Goal: Task Accomplishment & Management: Complete application form

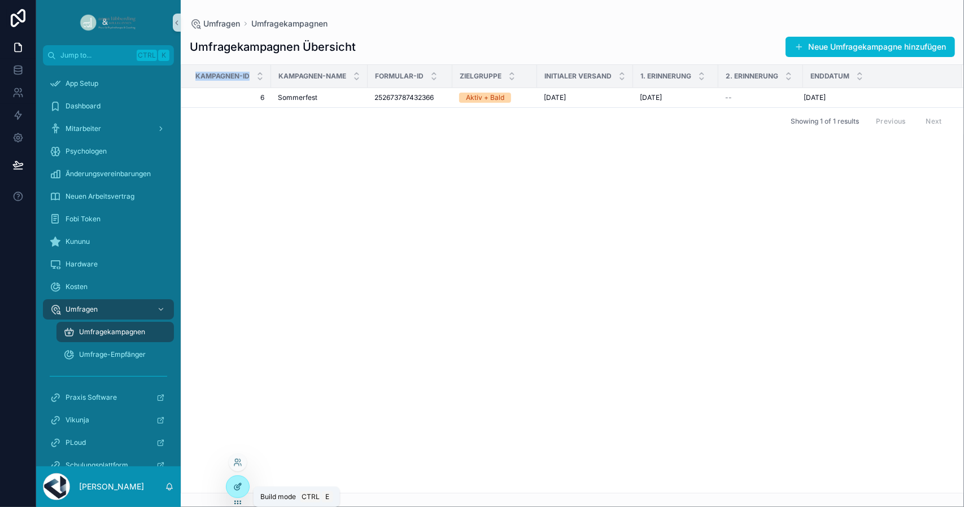
click at [242, 484] on div at bounding box center [238, 486] width 23 height 21
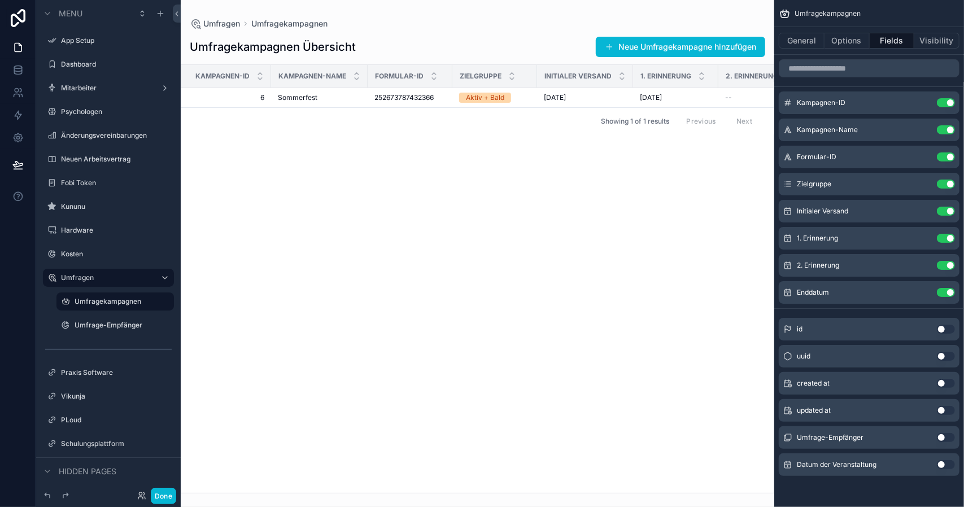
click at [945, 466] on button "Use setting" at bounding box center [946, 464] width 18 height 9
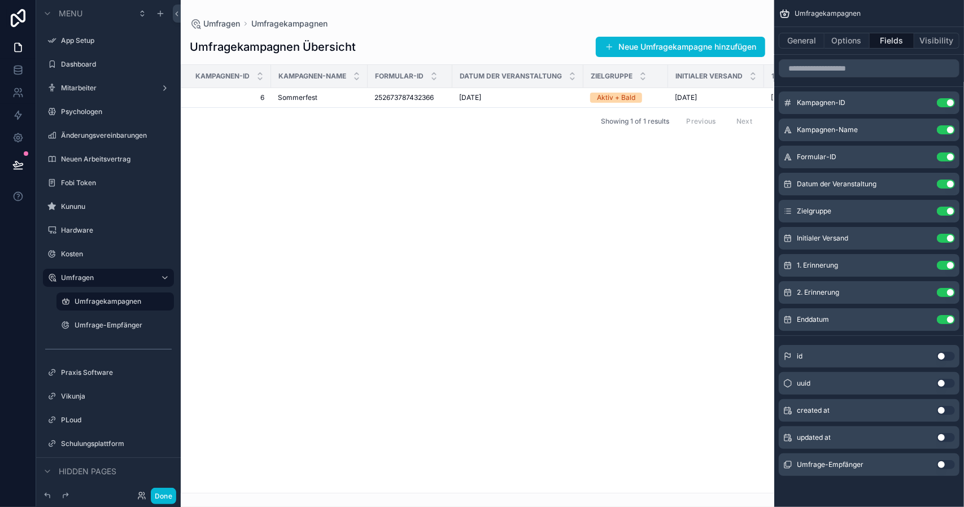
click at [699, 53] on div "scrollable content" at bounding box center [478, 253] width 594 height 507
click at [694, 37] on button "Neue Umfragekampagne hinzufügen" at bounding box center [680, 47] width 169 height 20
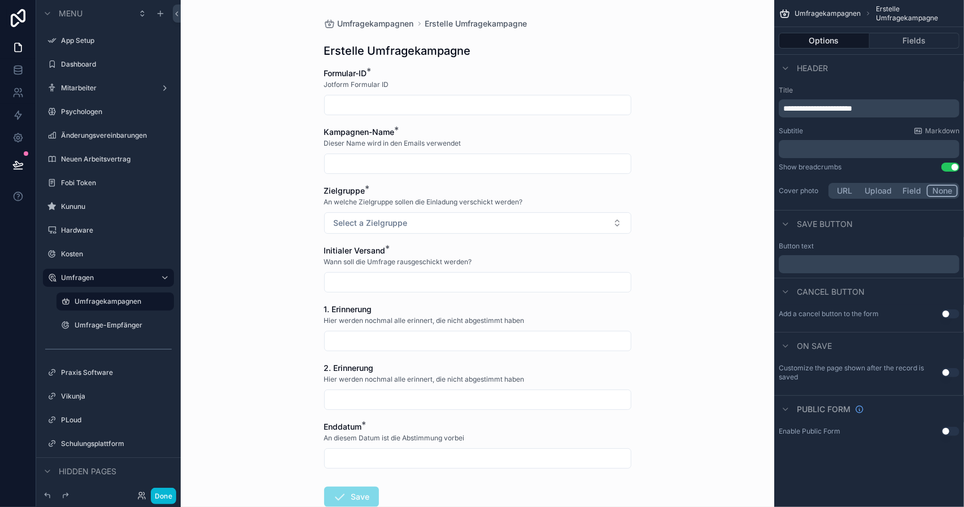
click at [905, 29] on div "Options Fields" at bounding box center [870, 40] width 190 height 27
click at [905, 36] on button "Fields" at bounding box center [915, 41] width 90 height 16
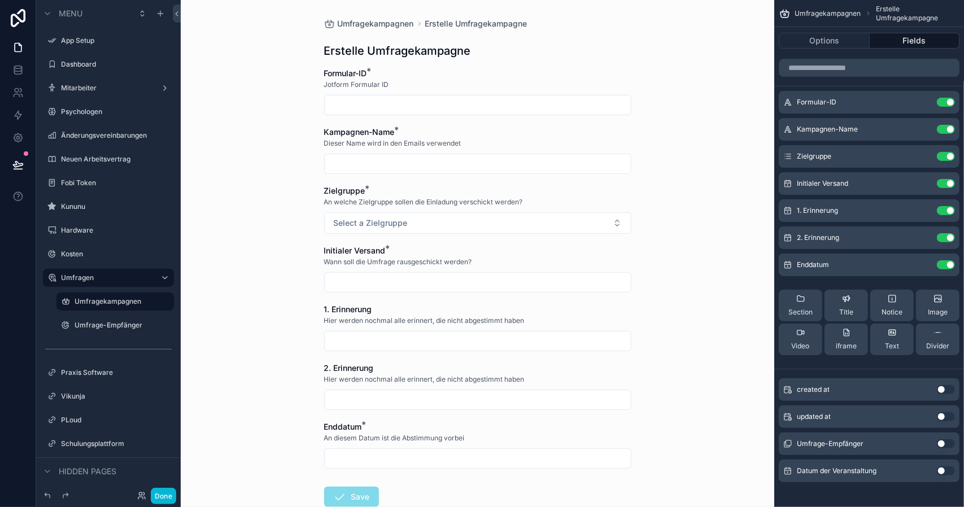
click at [942, 472] on button "Use setting" at bounding box center [946, 471] width 18 height 9
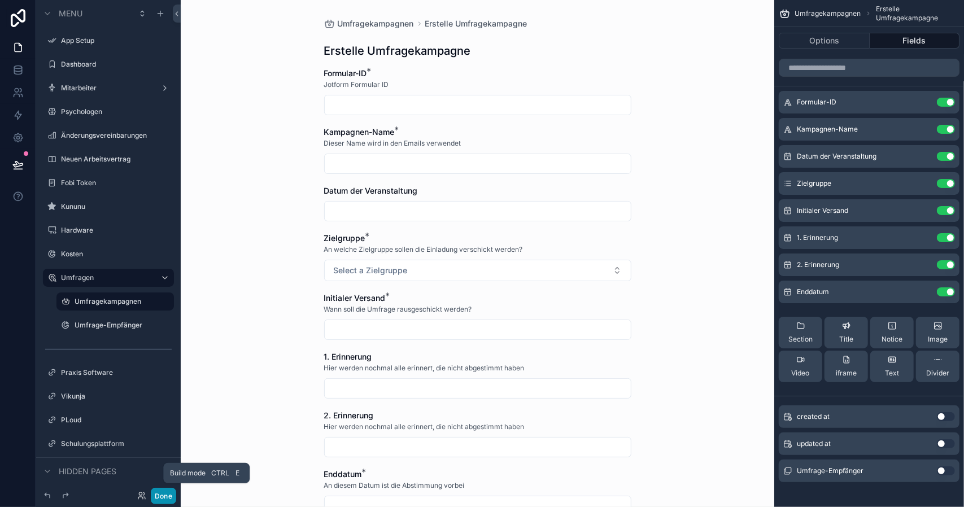
click at [159, 491] on button "Done" at bounding box center [163, 496] width 25 height 16
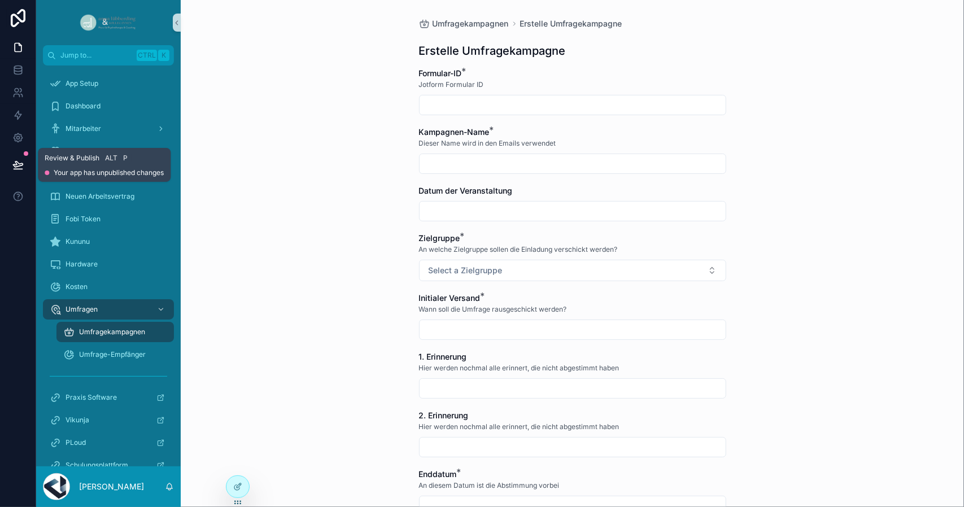
click at [8, 162] on button at bounding box center [18, 165] width 25 height 32
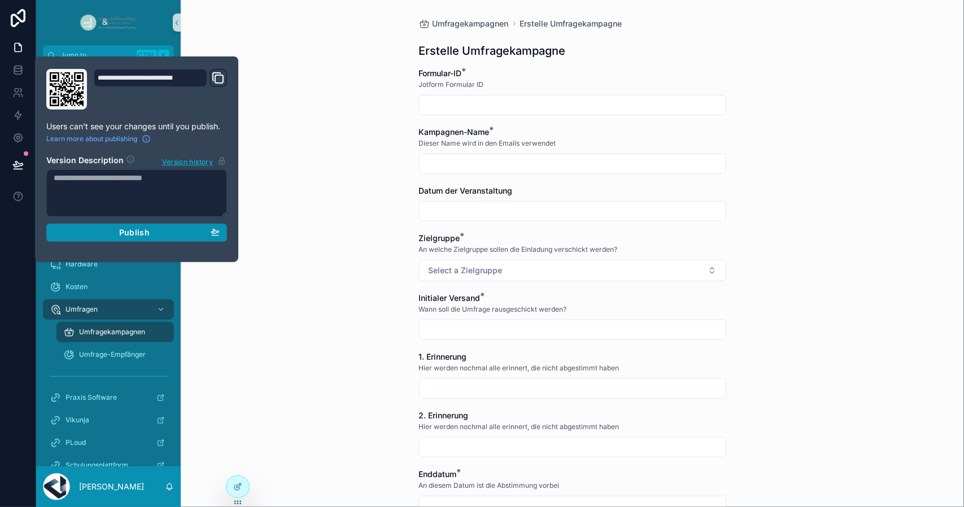
click at [126, 228] on span "Publish" at bounding box center [134, 233] width 31 height 10
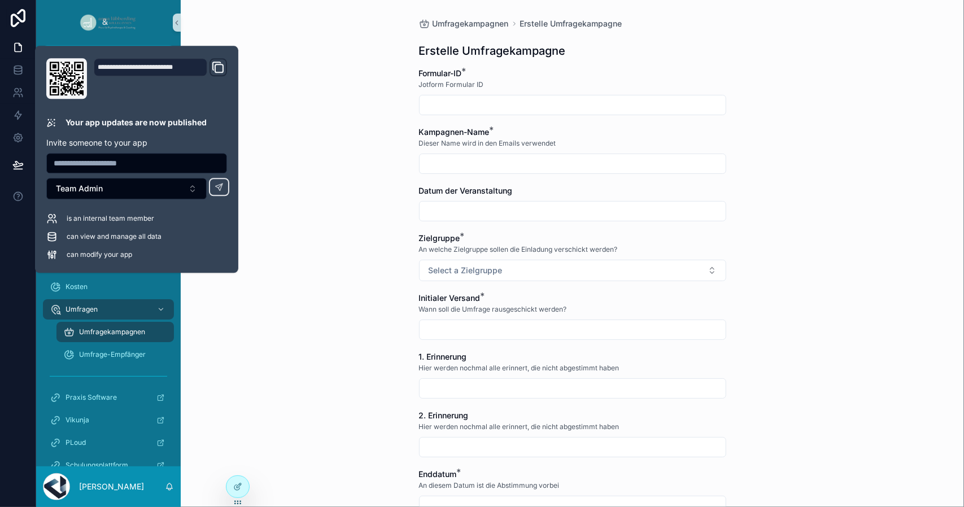
click at [325, 273] on div "Umfragekampagnen Erstelle Umfragekampagne Erstelle Umfragekampagne Formular-ID …" at bounding box center [573, 253] width 784 height 507
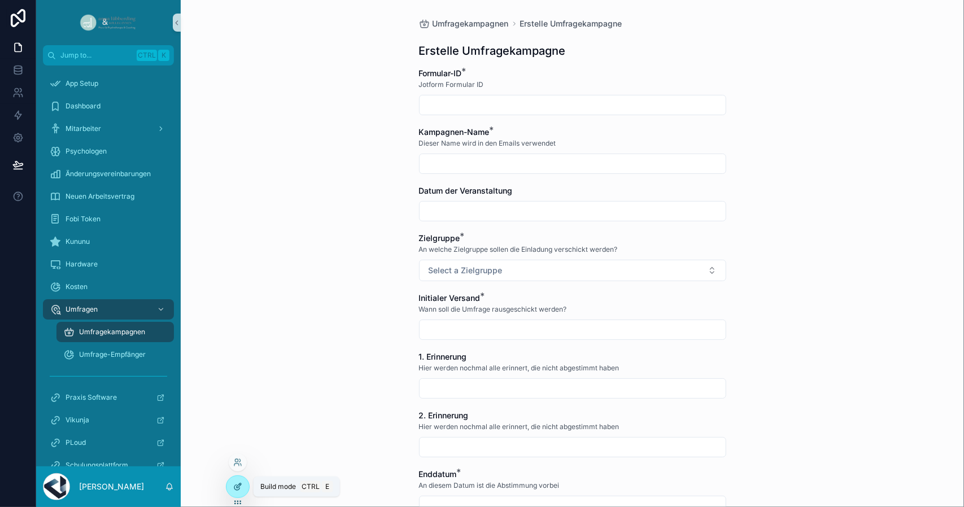
click at [231, 481] on div at bounding box center [238, 486] width 23 height 21
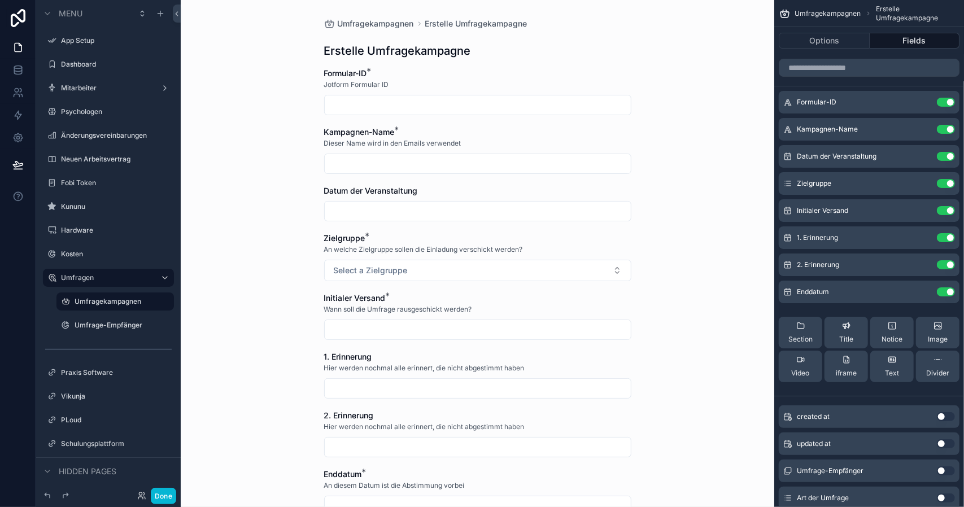
scroll to position [33, 0]
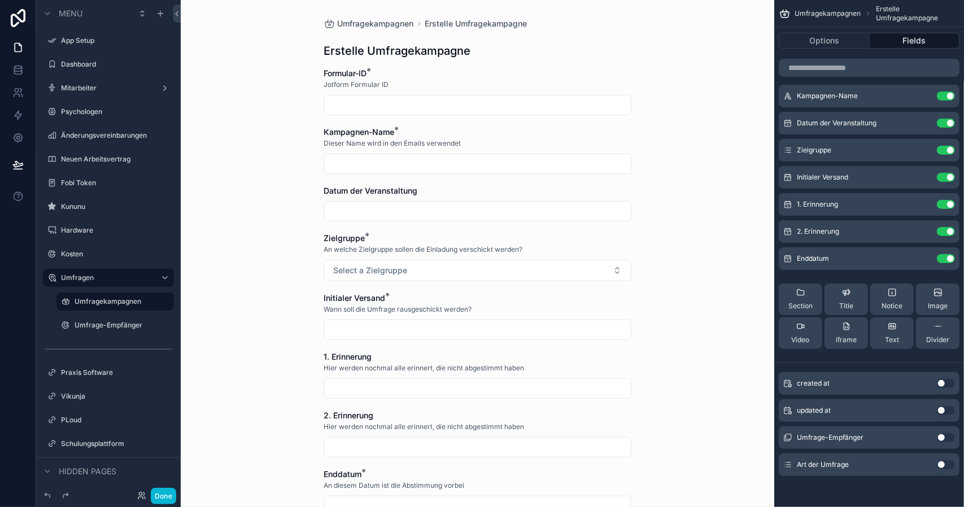
click at [949, 463] on button "Use setting" at bounding box center [946, 464] width 18 height 9
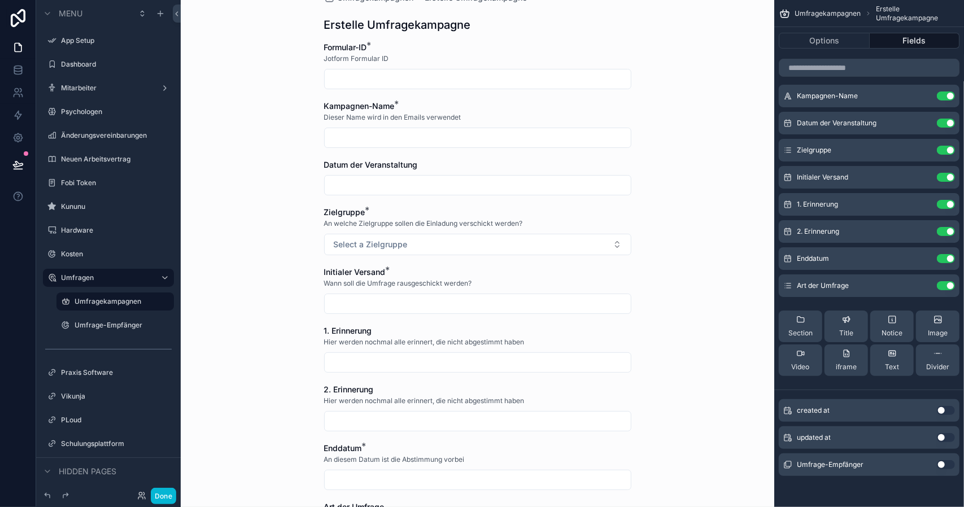
scroll to position [15, 0]
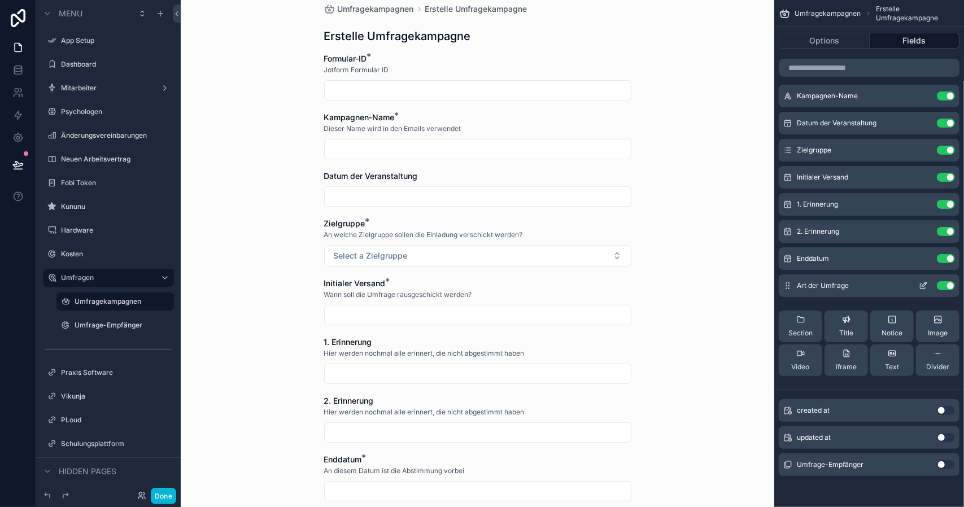
click at [920, 284] on icon "scrollable content" at bounding box center [923, 285] width 9 height 9
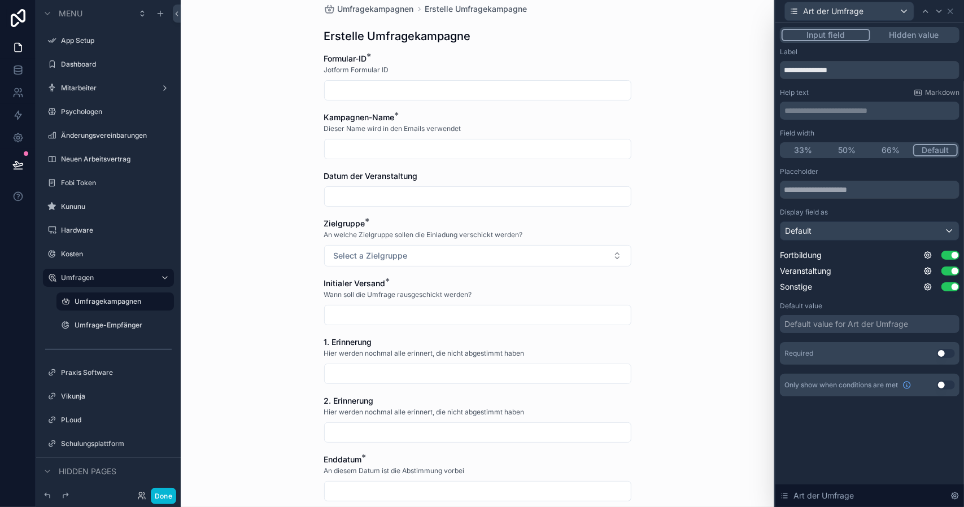
click at [950, 354] on button "Use setting" at bounding box center [946, 353] width 18 height 9
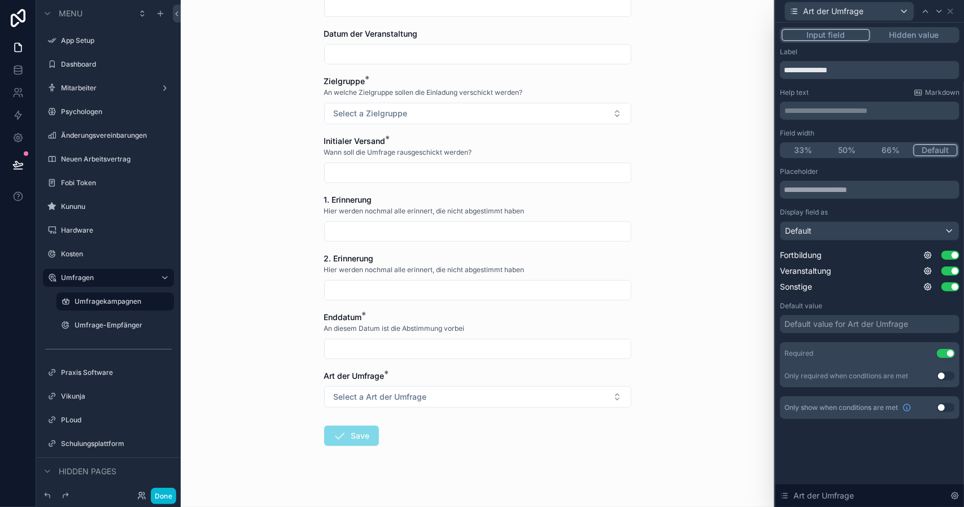
scroll to position [162, 0]
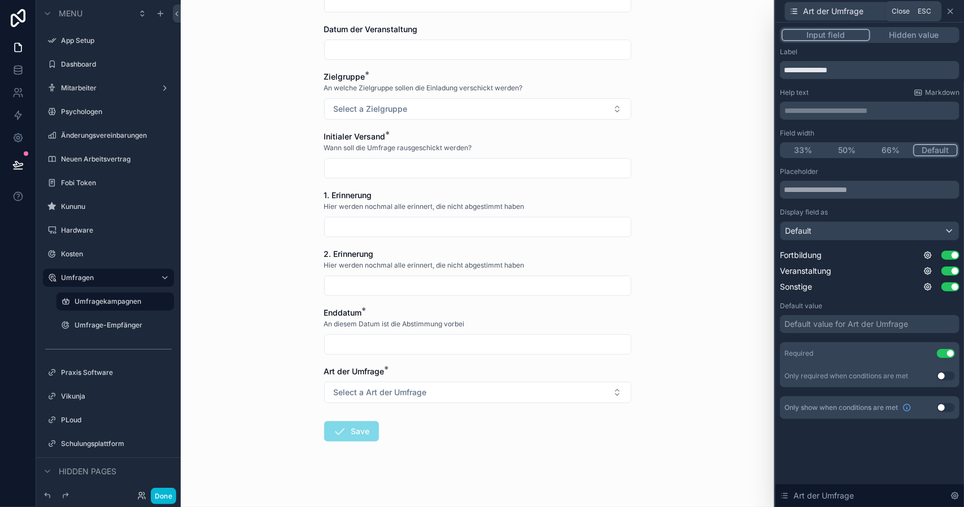
click at [950, 10] on icon at bounding box center [950, 11] width 9 height 9
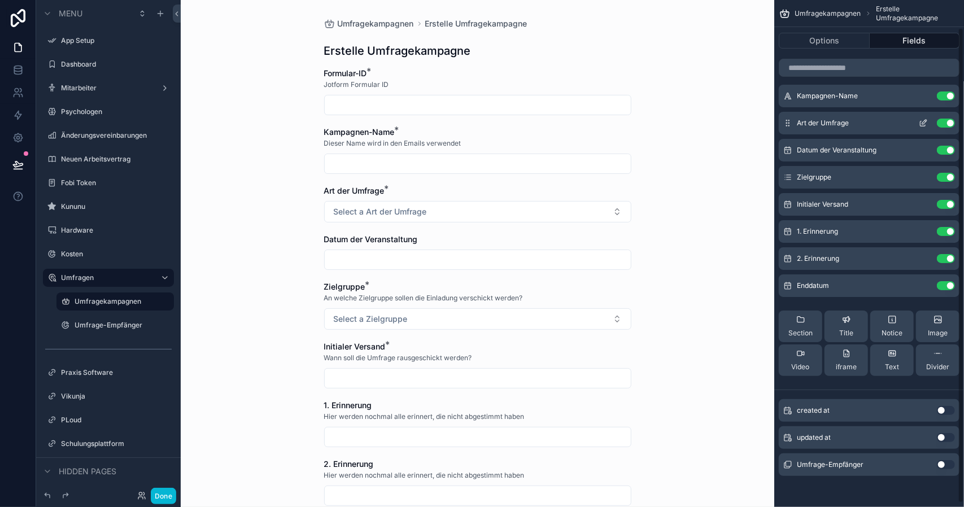
scroll to position [0, 0]
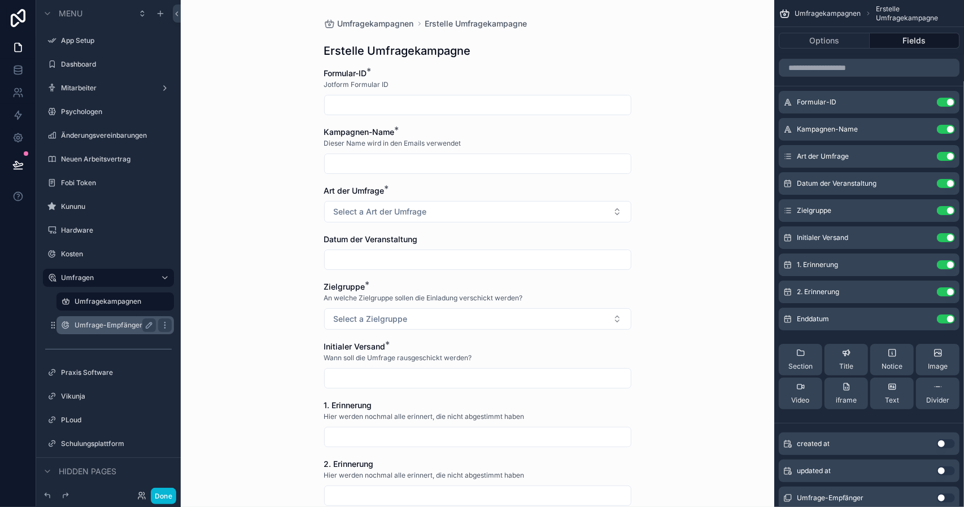
click at [87, 327] on label "Umfrage-Empfänger" at bounding box center [113, 325] width 77 height 9
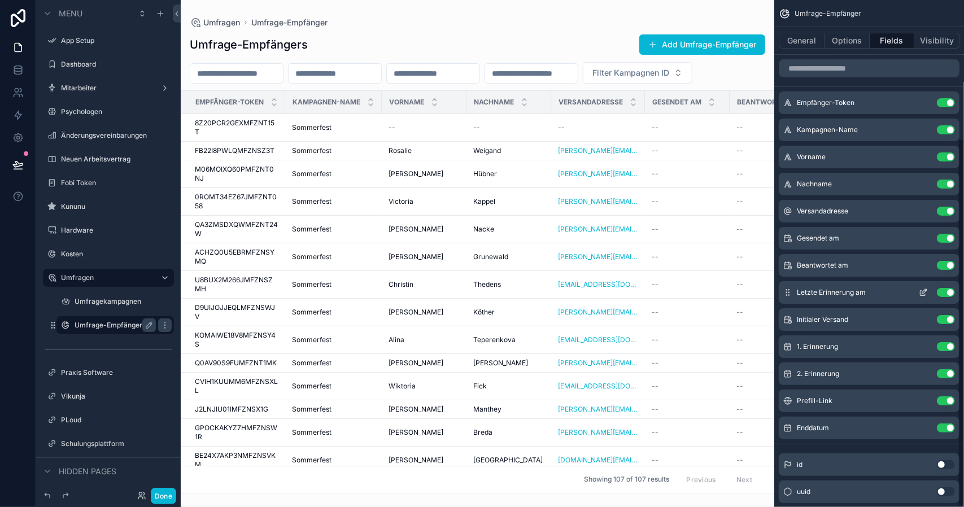
scroll to position [190, 0]
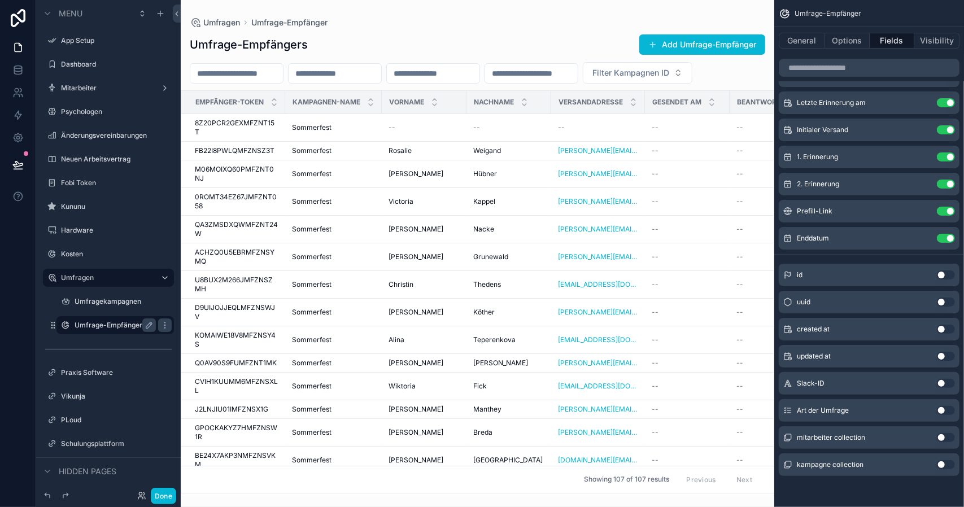
click at [948, 408] on button "Use setting" at bounding box center [946, 410] width 18 height 9
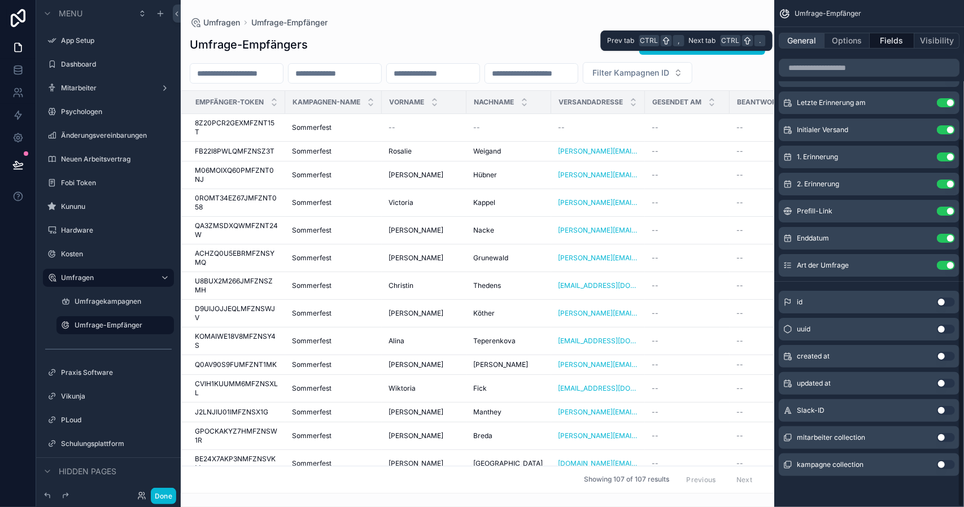
click at [798, 36] on button "General" at bounding box center [802, 41] width 46 height 16
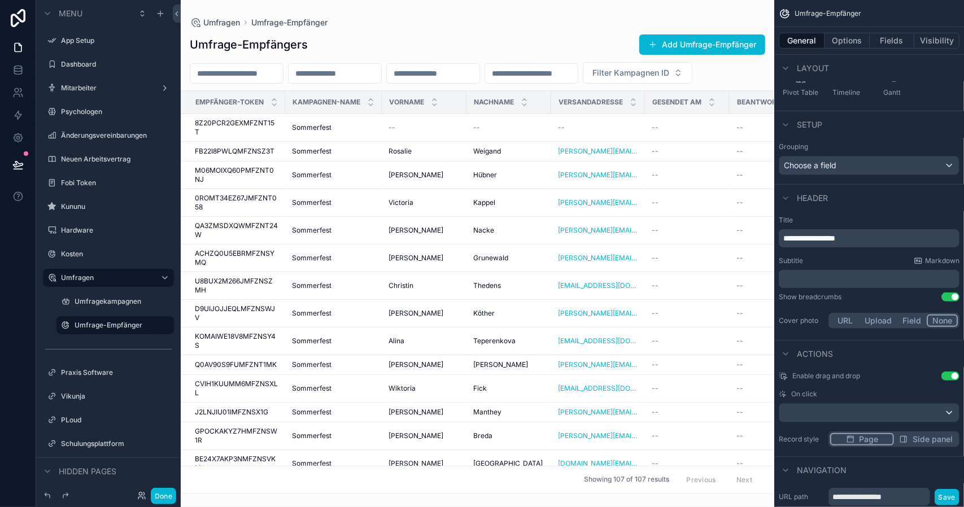
scroll to position [297, 0]
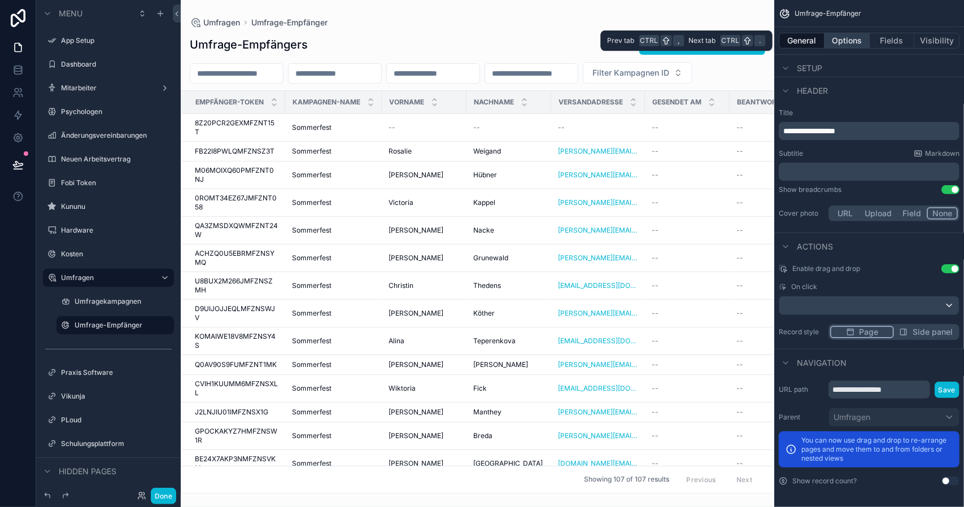
click at [854, 39] on button "Options" at bounding box center [847, 41] width 45 height 16
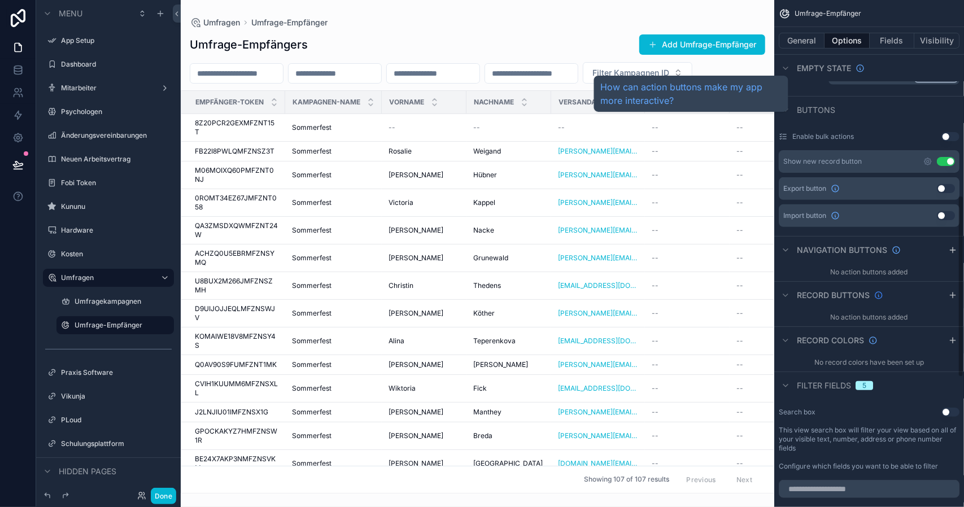
scroll to position [907, 0]
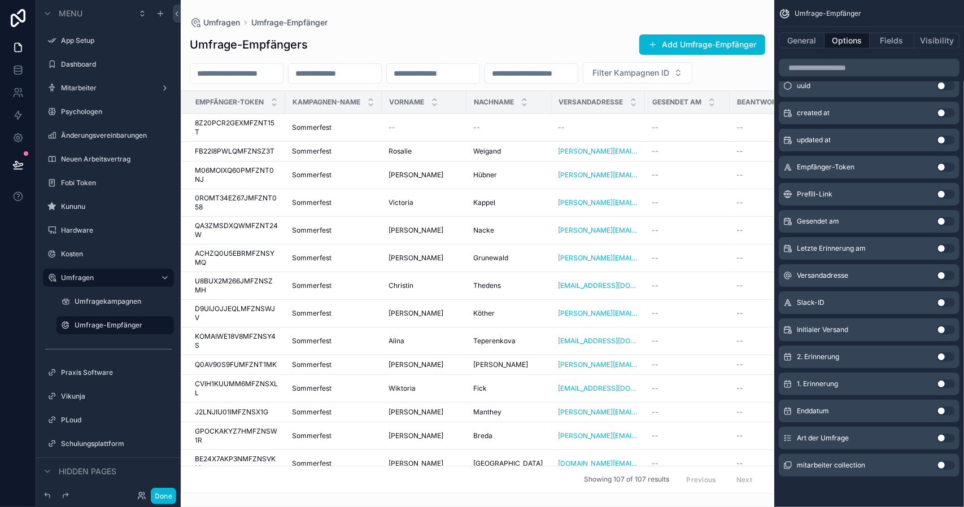
click at [942, 432] on div "Art der Umfrage Use setting" at bounding box center [869, 438] width 181 height 23
click at [948, 439] on button "Use setting" at bounding box center [946, 438] width 18 height 9
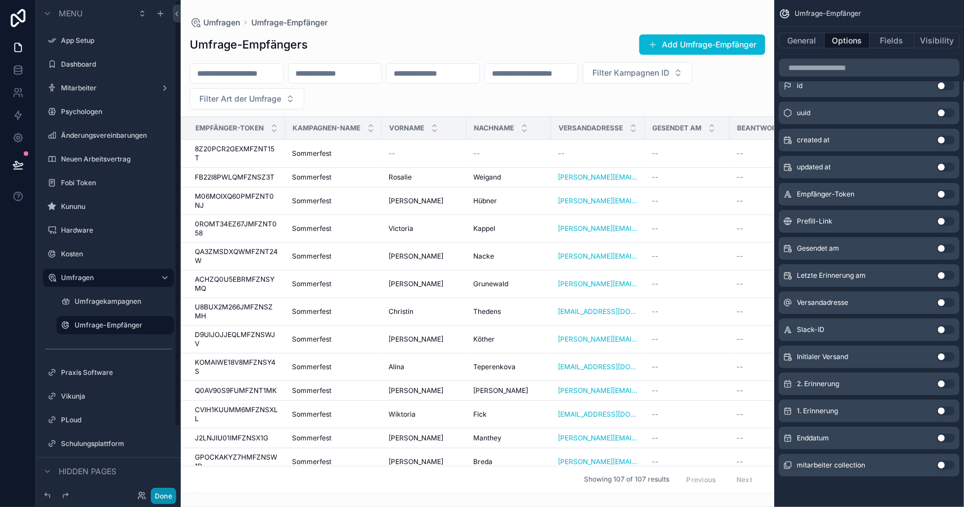
click at [165, 490] on button "Done" at bounding box center [163, 496] width 25 height 16
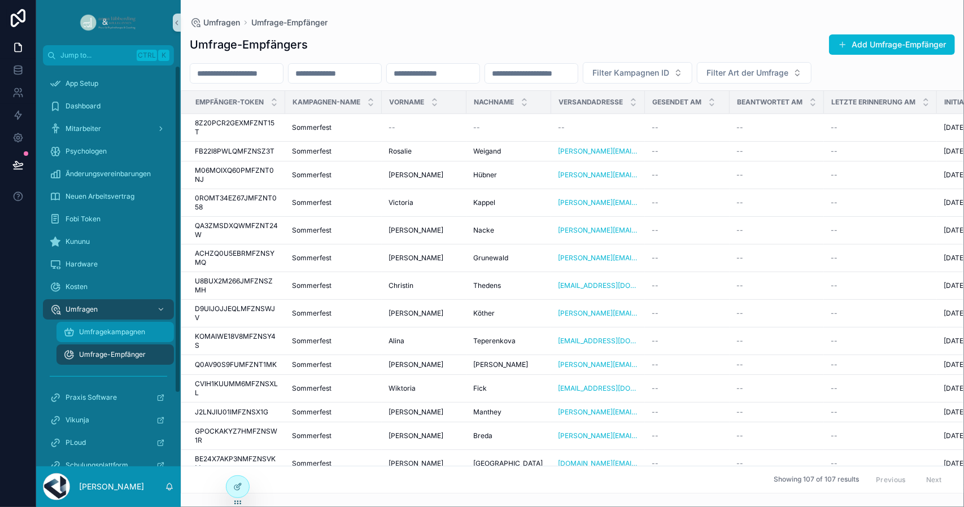
click at [134, 334] on span "Umfragekampagnen" at bounding box center [112, 332] width 66 height 9
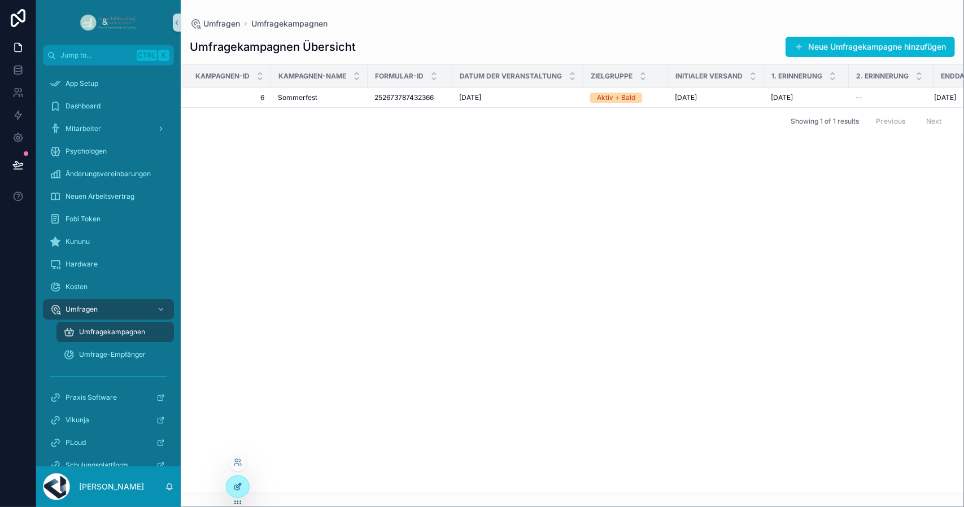
click at [234, 485] on icon at bounding box center [237, 486] width 9 height 9
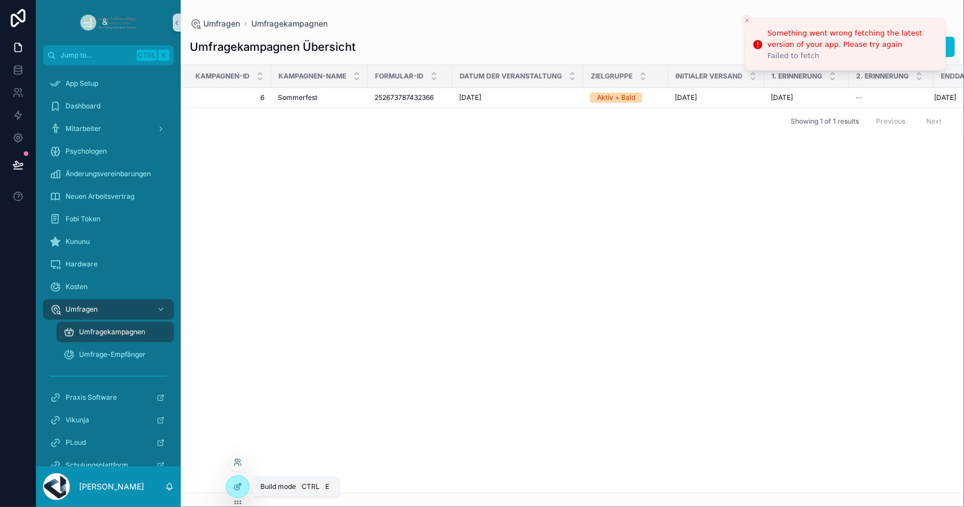
click at [234, 485] on icon at bounding box center [237, 486] width 9 height 9
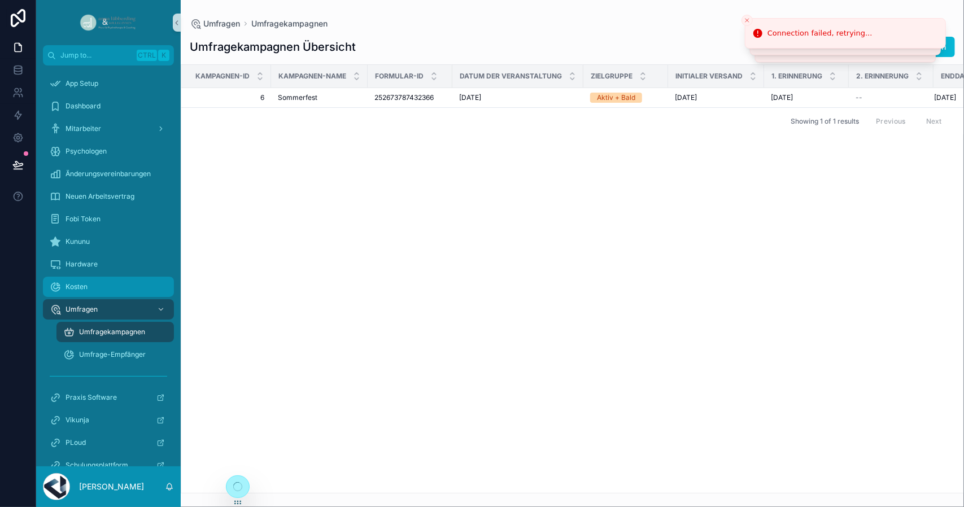
click at [89, 284] on div "Kosten" at bounding box center [109, 287] width 118 height 18
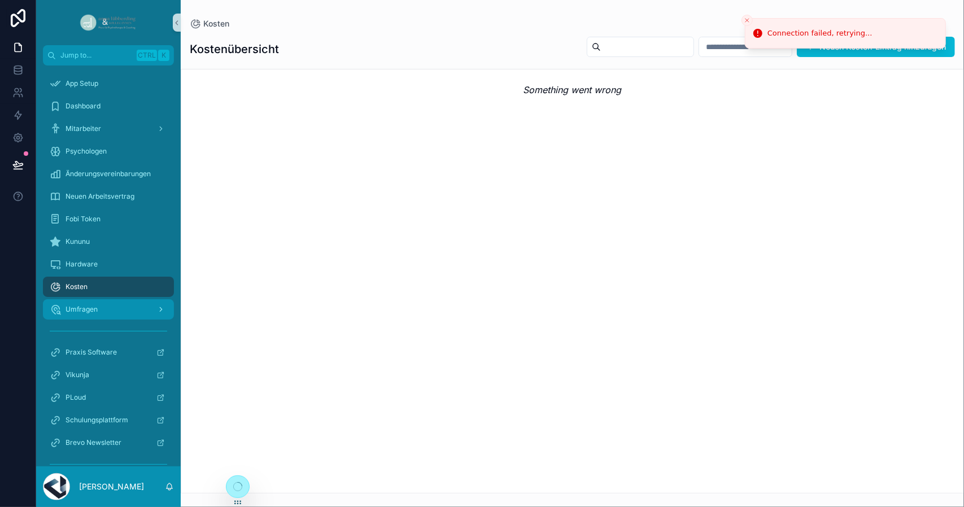
click at [92, 310] on span "Umfragen" at bounding box center [82, 309] width 32 height 9
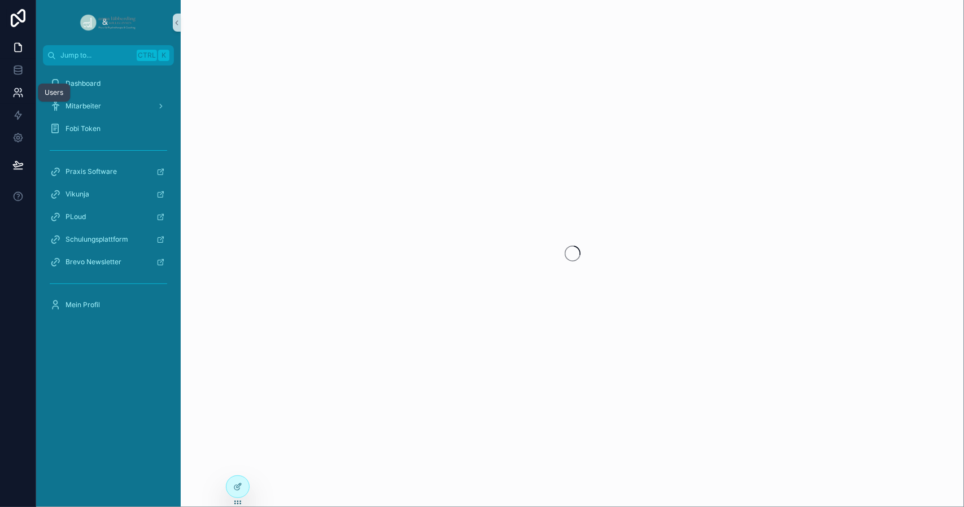
click at [20, 89] on icon at bounding box center [21, 90] width 2 height 3
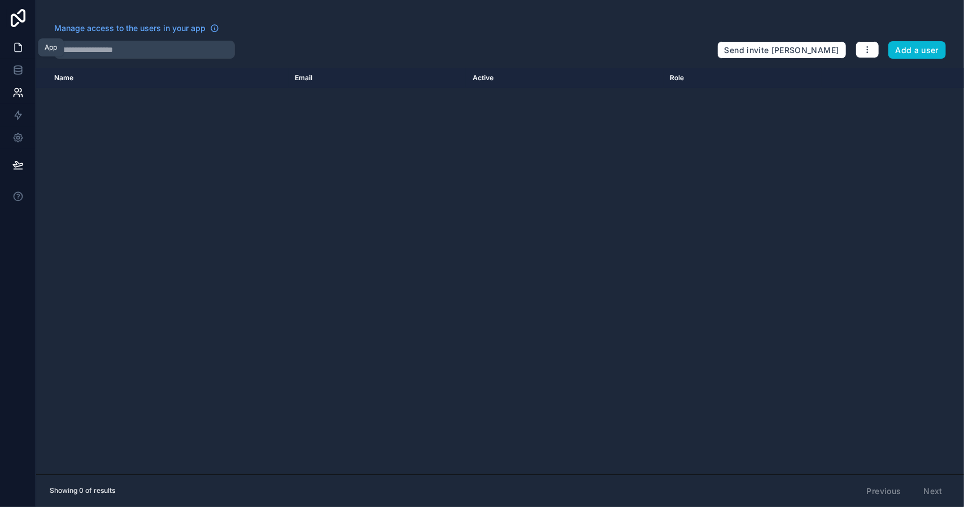
click at [18, 48] on icon at bounding box center [17, 47] width 11 height 11
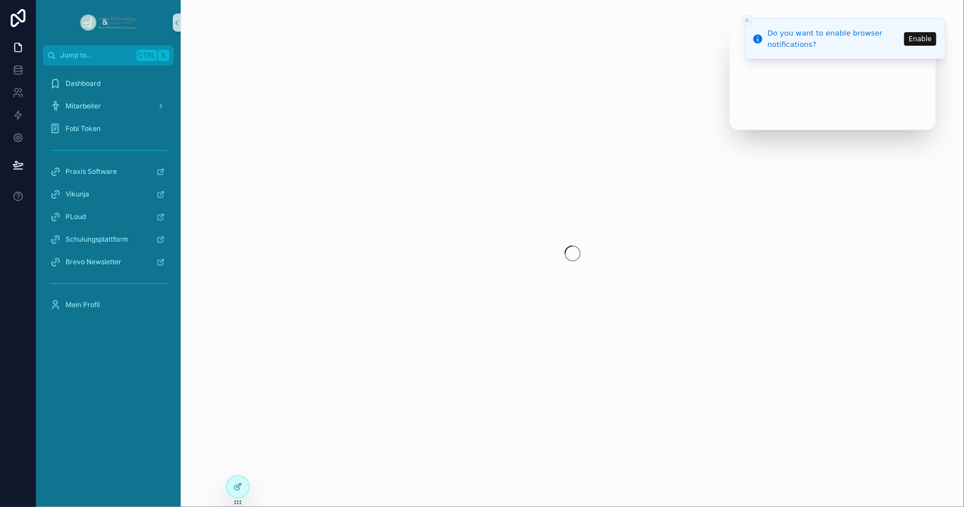
click at [854, 126] on div "scrollable content" at bounding box center [573, 253] width 784 height 507
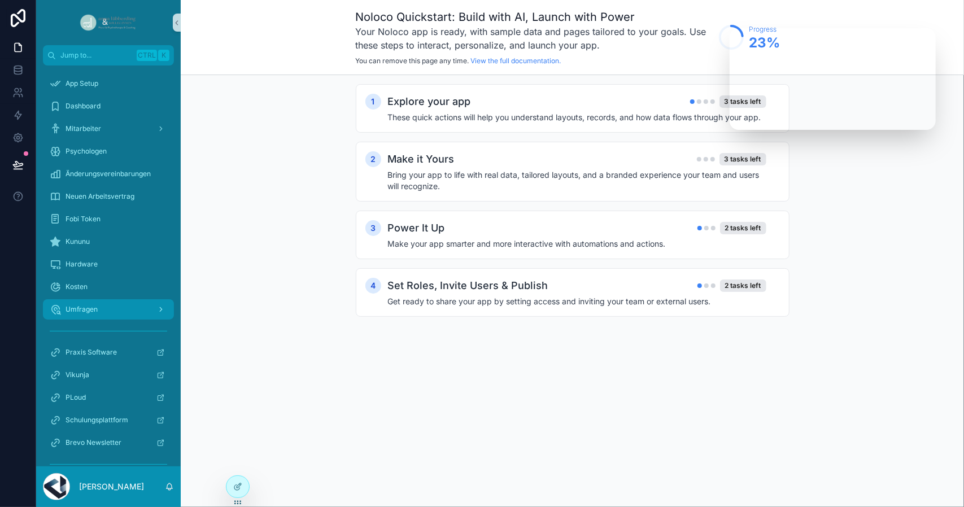
click at [86, 310] on span "Umfragen" at bounding box center [82, 309] width 32 height 9
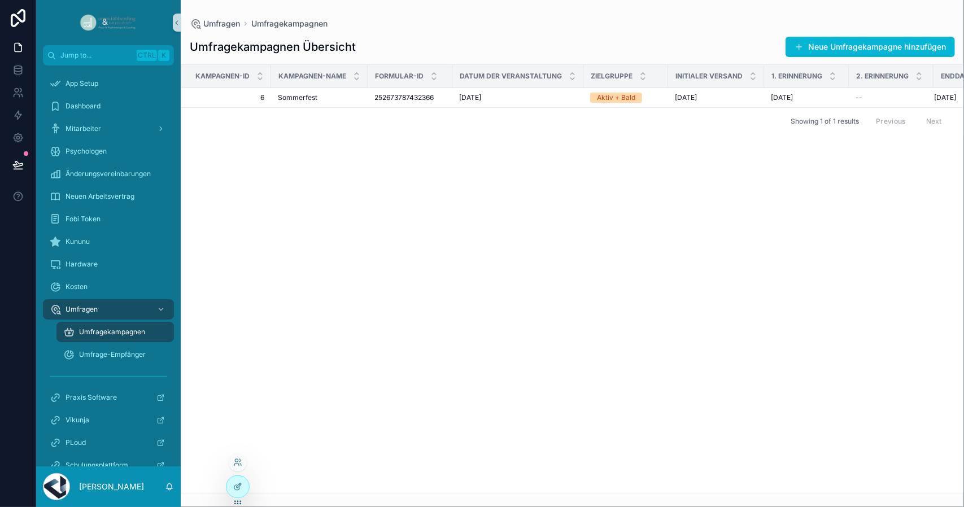
click at [249, 482] on div at bounding box center [238, 492] width 24 height 32
click at [246, 493] on div at bounding box center [238, 486] width 23 height 21
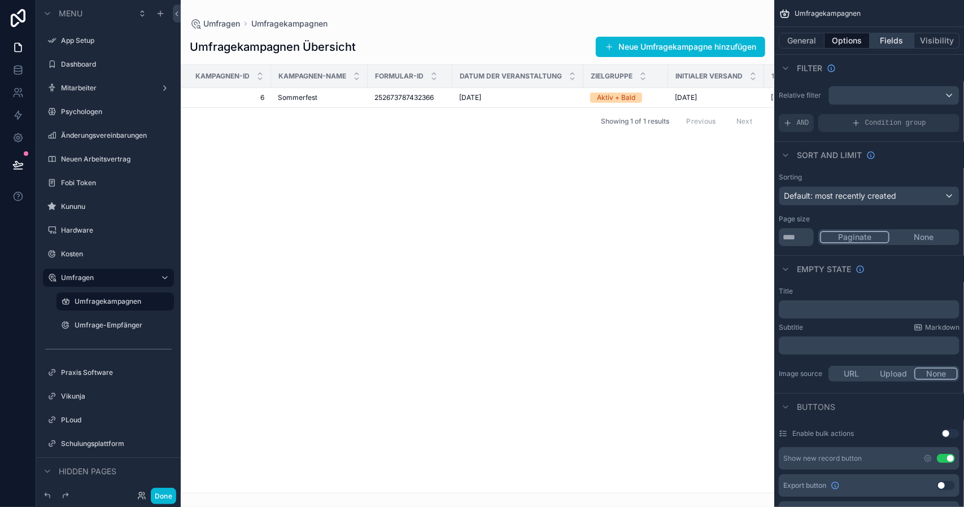
click at [899, 44] on button "Fields" at bounding box center [892, 41] width 45 height 16
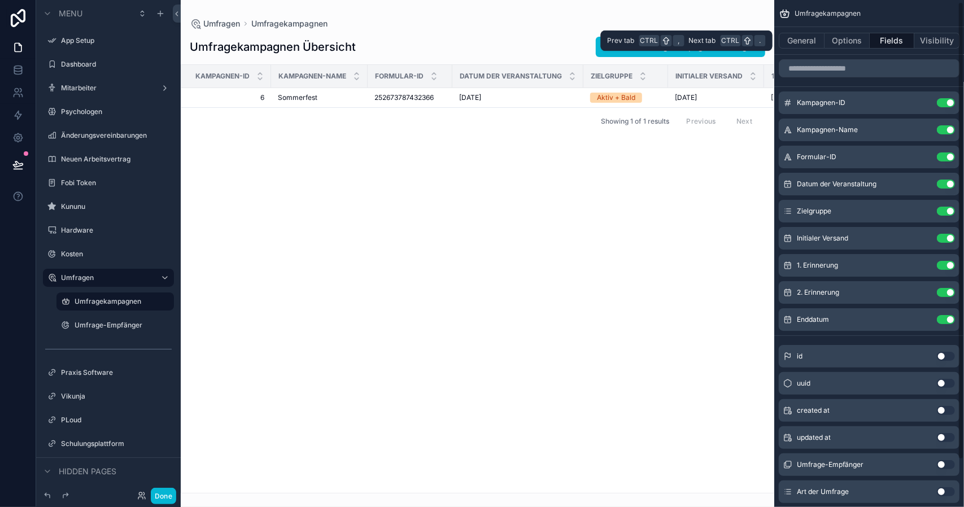
scroll to position [54, 0]
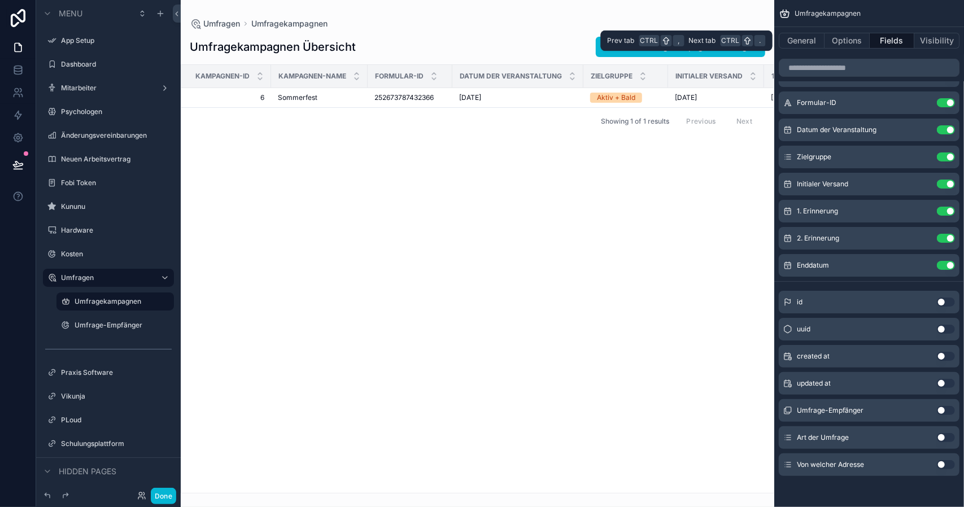
click at [941, 441] on button "Use setting" at bounding box center [946, 437] width 18 height 9
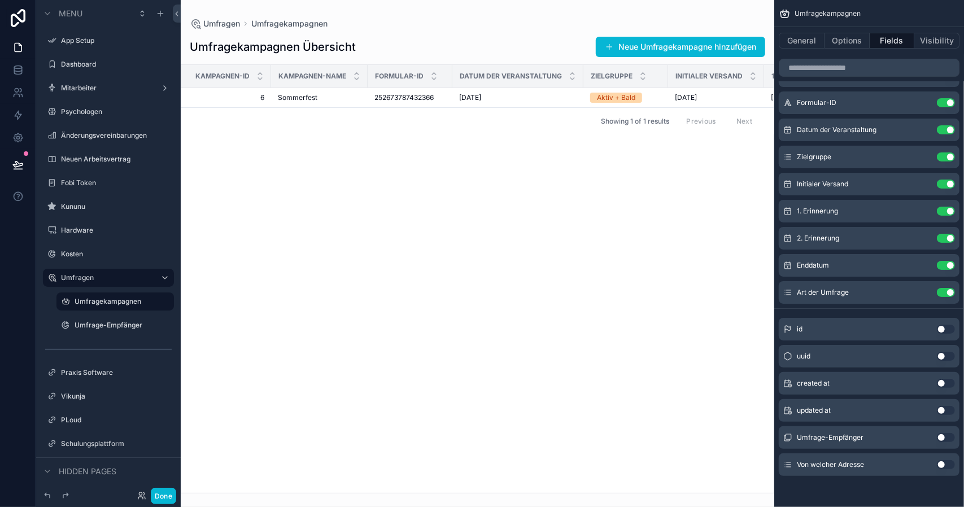
click at [943, 464] on button "Use setting" at bounding box center [946, 464] width 18 height 9
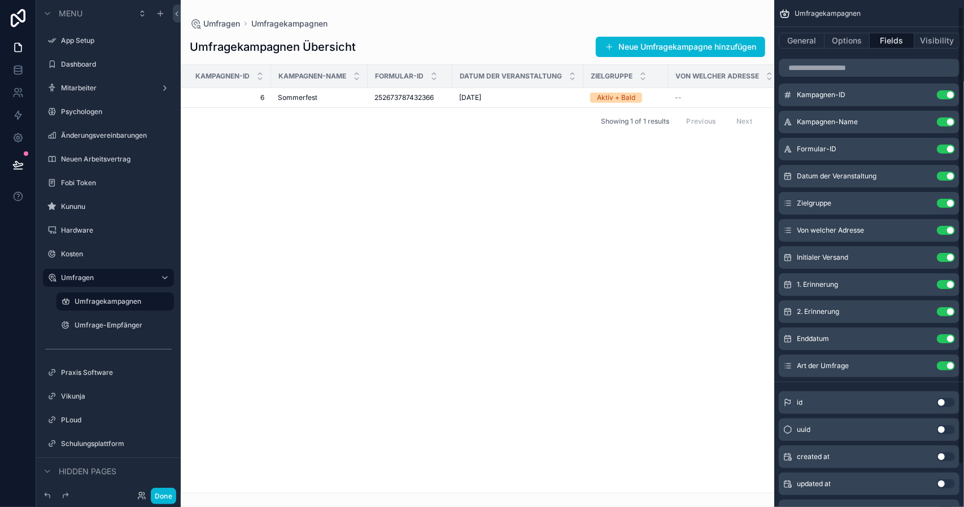
scroll to position [7, 0]
drag, startPoint x: 467, startPoint y: 484, endPoint x: 505, endPoint y: 476, distance: 38.7
click at [505, 476] on div "scrollable content" at bounding box center [478, 253] width 594 height 507
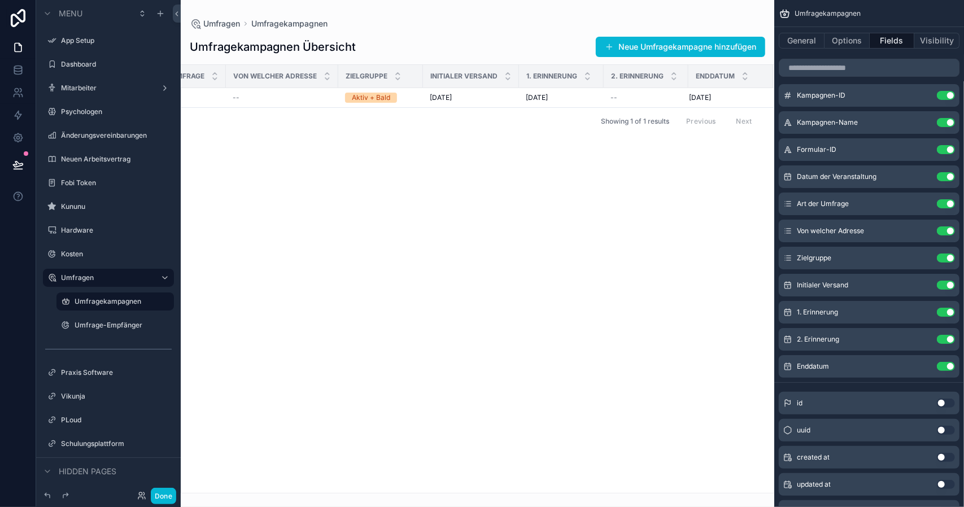
scroll to position [0, 0]
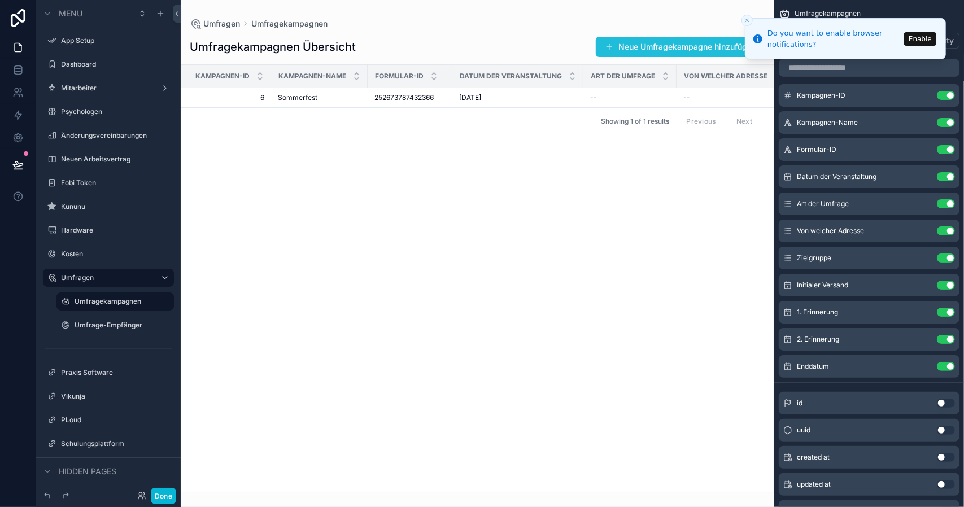
click at [670, 44] on button "Neue Umfragekampagne hinzufügen" at bounding box center [680, 47] width 169 height 20
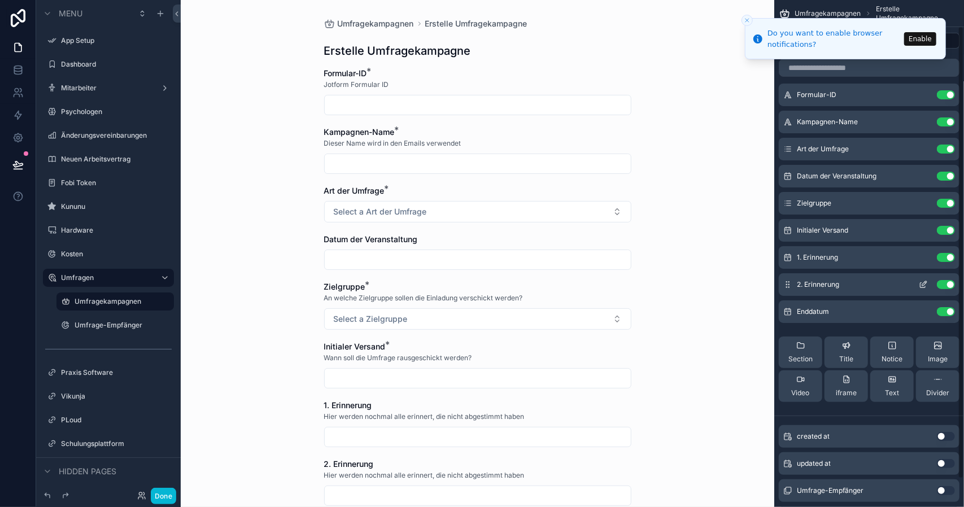
scroll to position [60, 0]
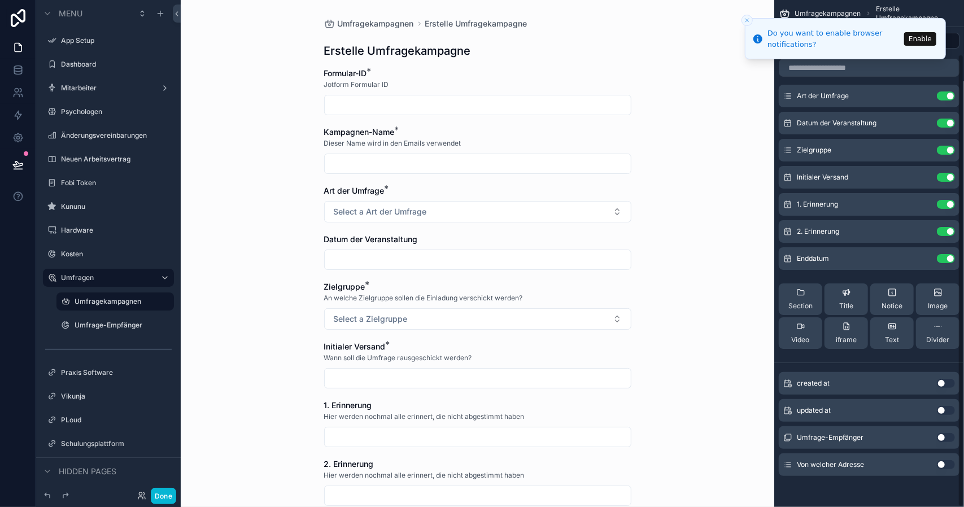
click at [942, 462] on button "Use setting" at bounding box center [946, 464] width 18 height 9
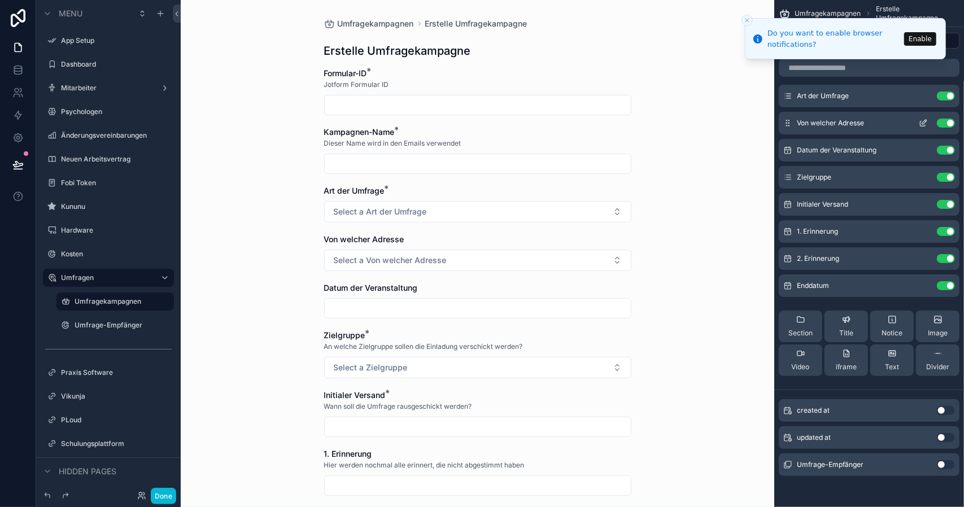
click at [923, 119] on icon "scrollable content" at bounding box center [923, 123] width 9 height 9
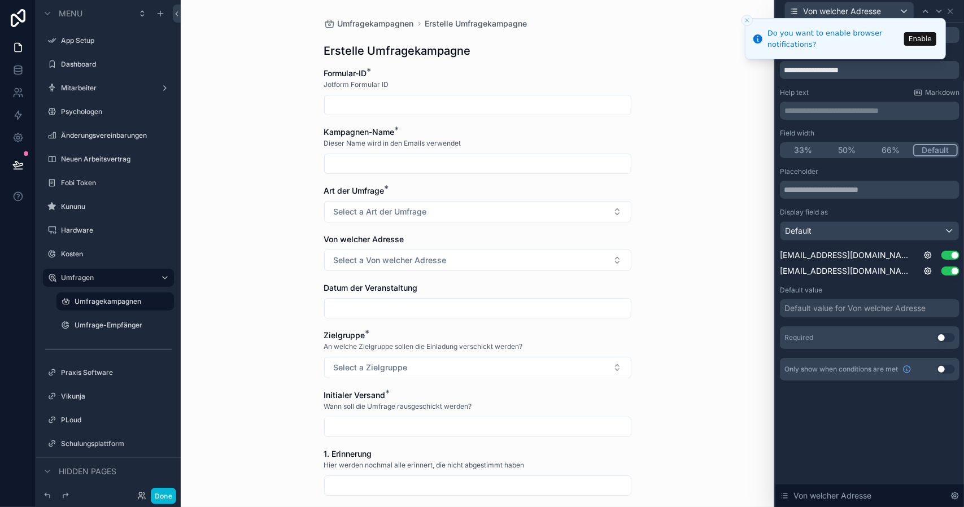
click at [949, 337] on button "Use setting" at bounding box center [946, 337] width 18 height 9
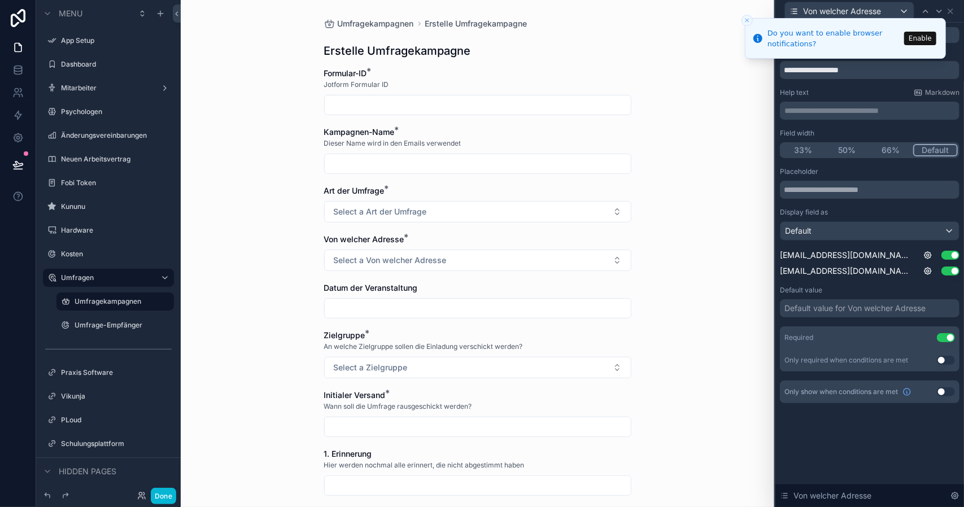
click at [747, 23] on button "Close toast" at bounding box center [747, 20] width 11 height 11
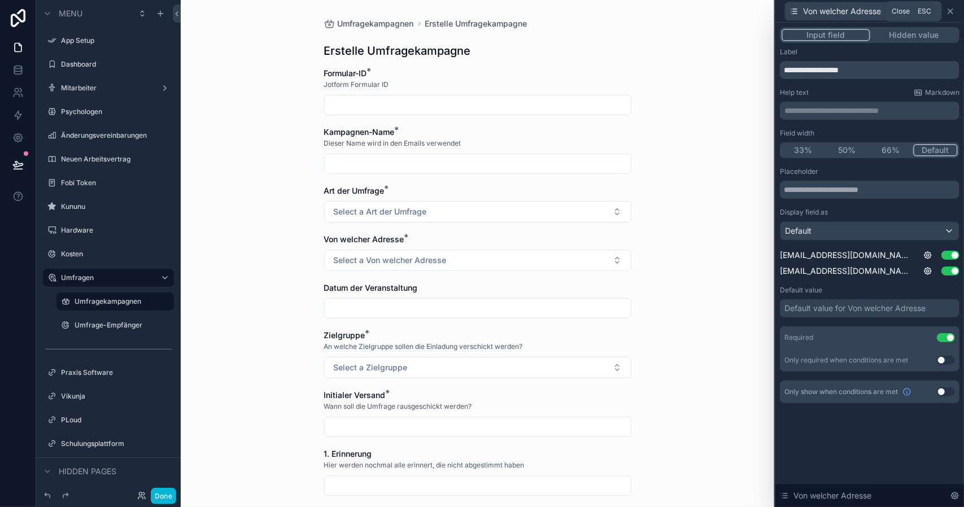
click at [951, 15] on icon at bounding box center [950, 11] width 9 height 9
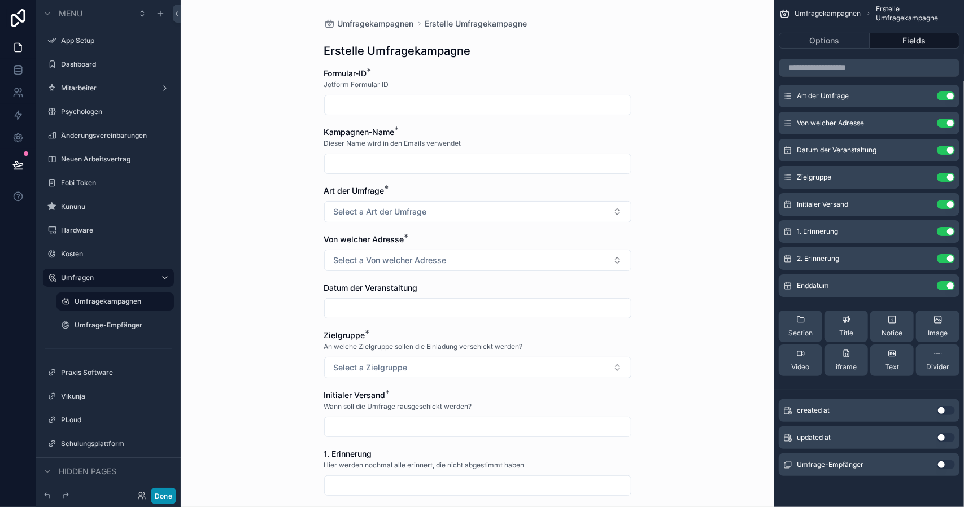
click at [168, 492] on button "Done" at bounding box center [163, 496] width 25 height 16
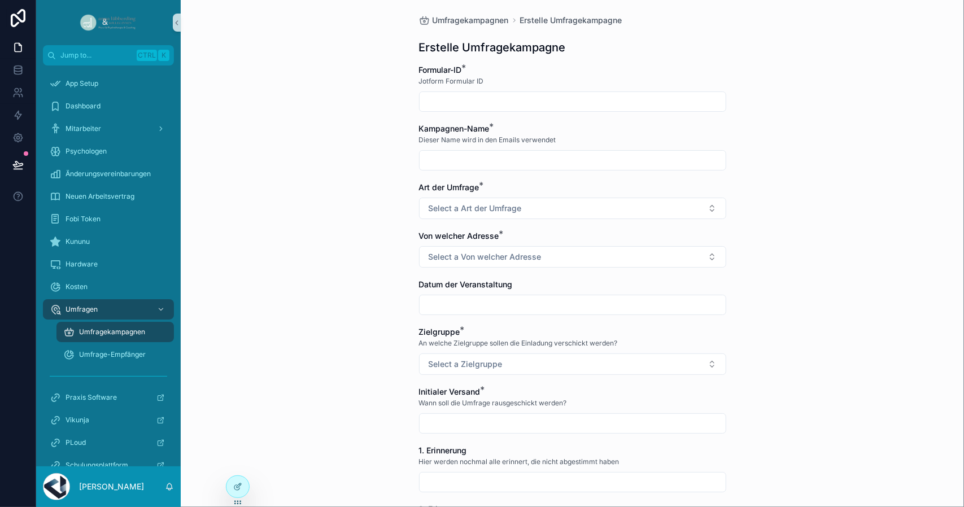
scroll to position [0, 0]
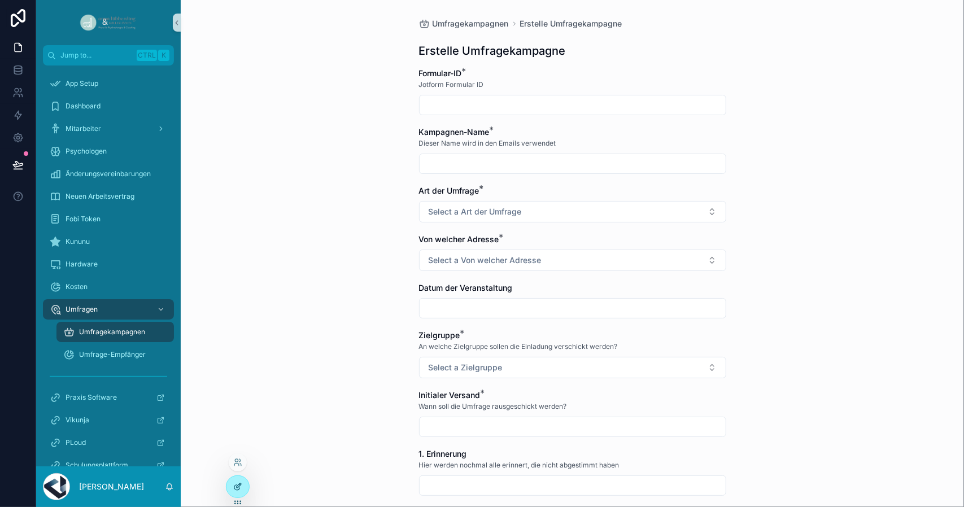
click at [245, 486] on div at bounding box center [238, 486] width 23 height 21
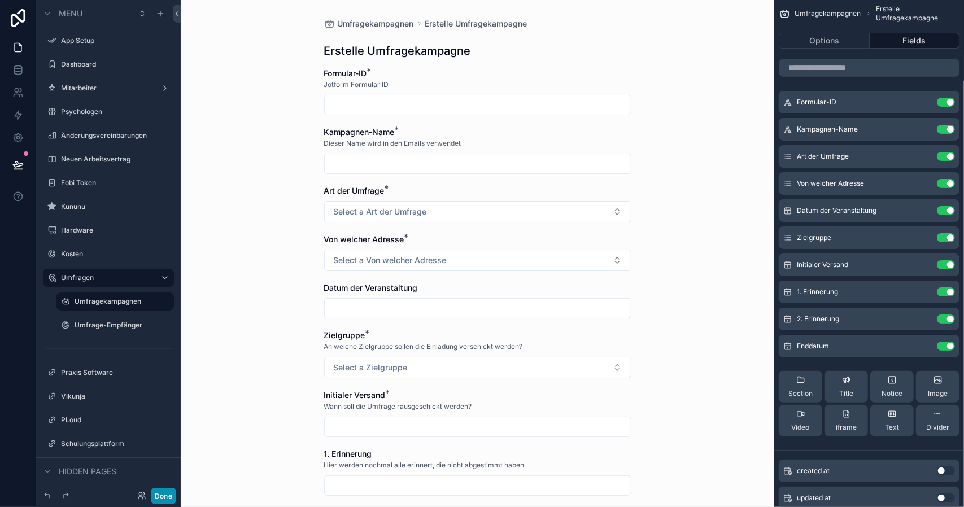
click at [155, 494] on button "Done" at bounding box center [163, 496] width 25 height 16
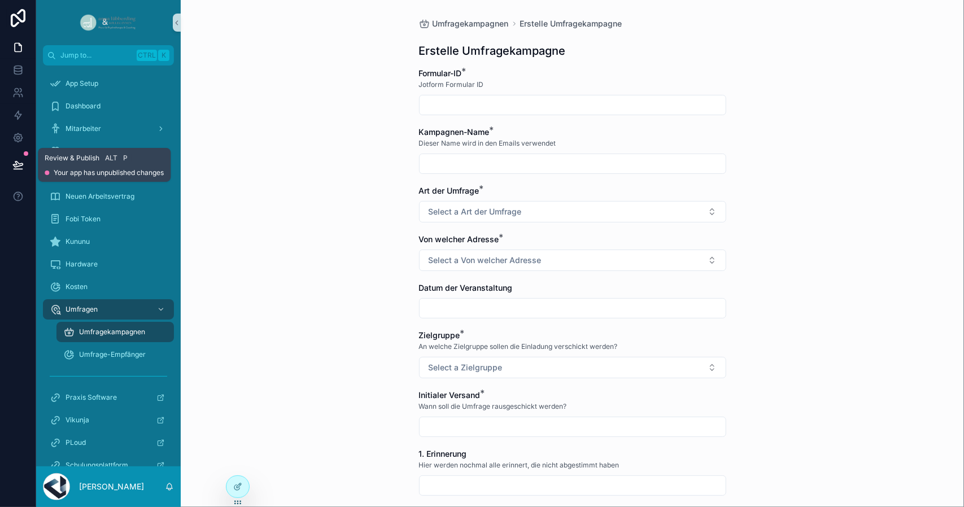
click at [16, 168] on icon at bounding box center [17, 164] width 11 height 11
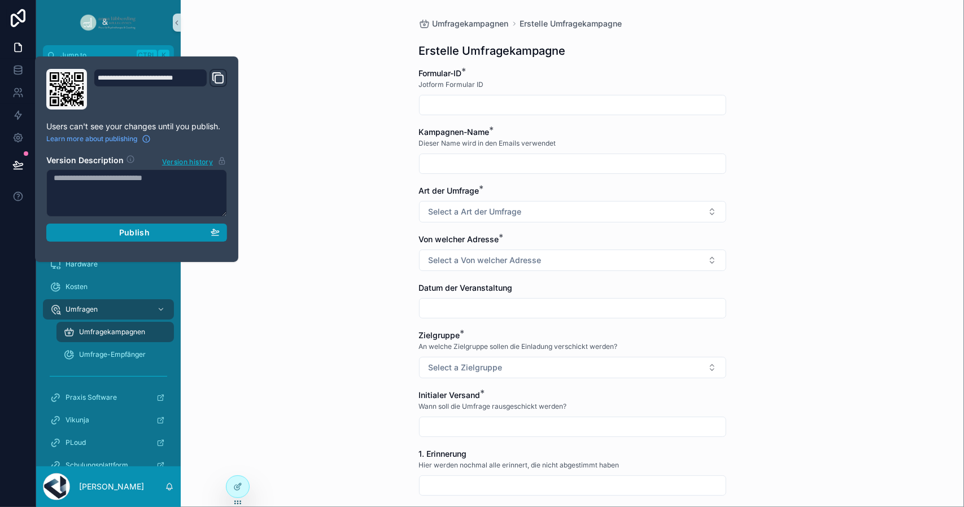
click at [108, 229] on div "Publish" at bounding box center [137, 233] width 166 height 10
